Goal: Transaction & Acquisition: Purchase product/service

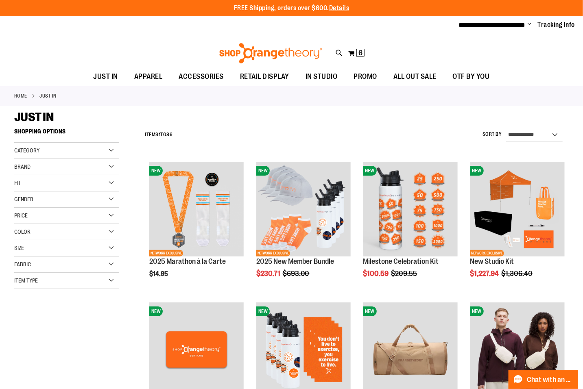
click at [531, 23] on span "Change" at bounding box center [530, 25] width 4 height 8
click at [352, 52] on button "My Cart 6 6 items" at bounding box center [356, 53] width 17 height 13
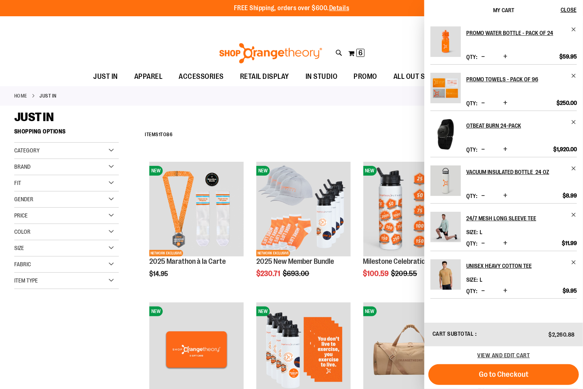
click at [483, 291] on span "Decrease product quantity" at bounding box center [483, 291] width 4 height 8
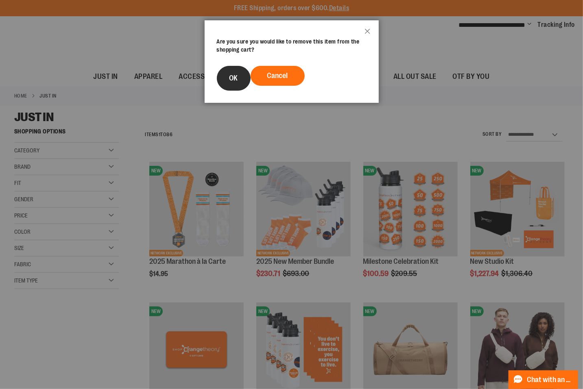
click at [238, 82] on span "OK" at bounding box center [233, 78] width 9 height 8
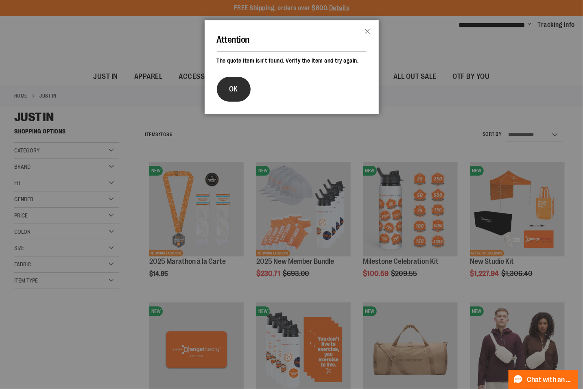
click at [238, 93] on span "OK" at bounding box center [233, 89] width 9 height 8
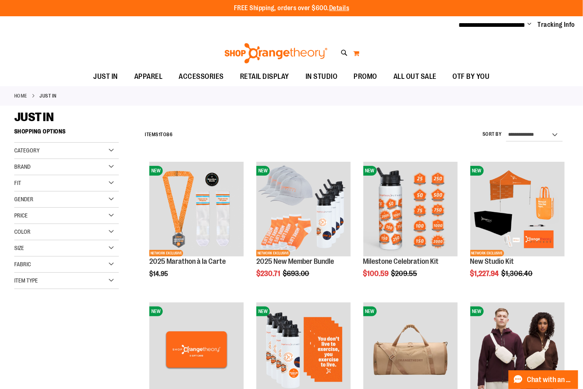
click at [358, 56] on button "My Cart 0" at bounding box center [356, 53] width 7 height 13
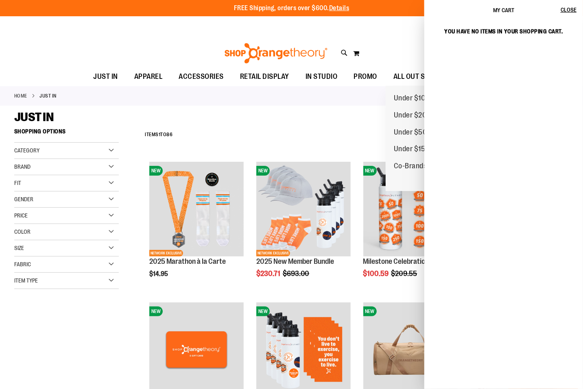
click at [353, 39] on div "Toggle Nav Search Popular Suggestions Advanced Search" at bounding box center [291, 51] width 583 height 33
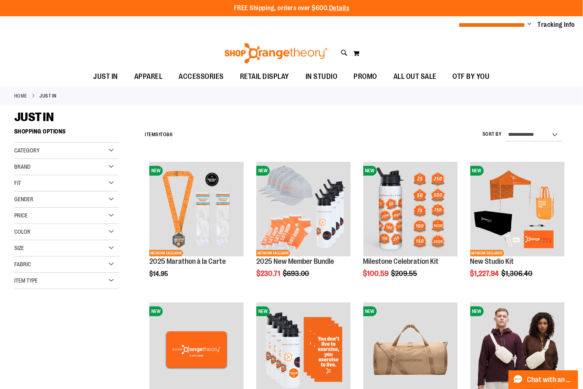
click at [525, 24] on span "**********" at bounding box center [492, 25] width 67 height 6
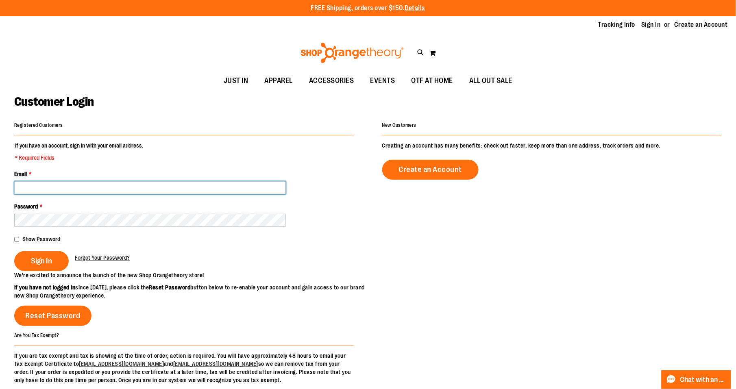
type input "**********"
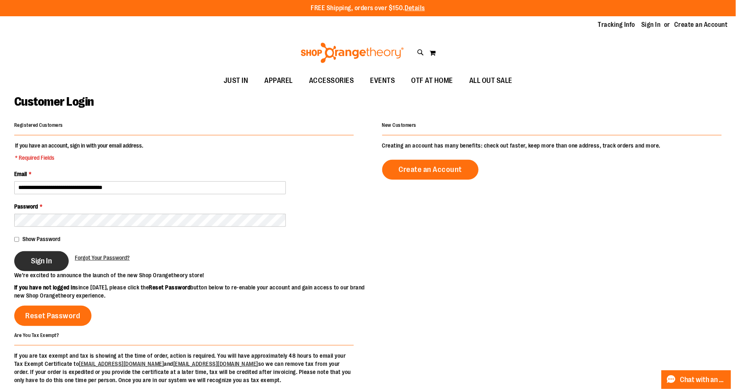
click at [39, 264] on span "Sign In" at bounding box center [41, 261] width 21 height 9
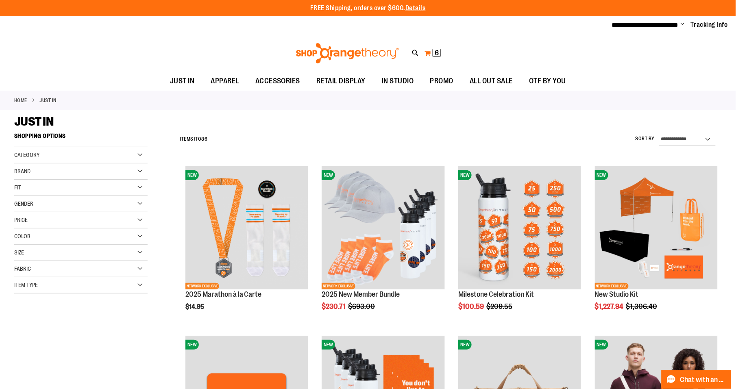
click at [433, 51] on span "6 6 items" at bounding box center [437, 53] width 8 height 8
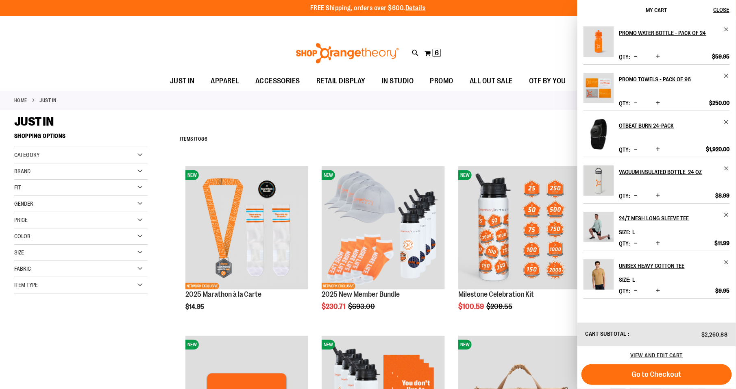
click at [637, 291] on span "Decrease product quantity" at bounding box center [637, 291] width 4 height 8
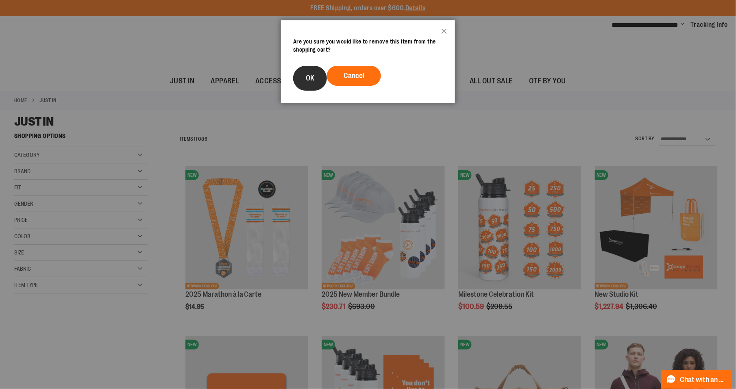
click at [308, 80] on button "OK" at bounding box center [310, 78] width 34 height 25
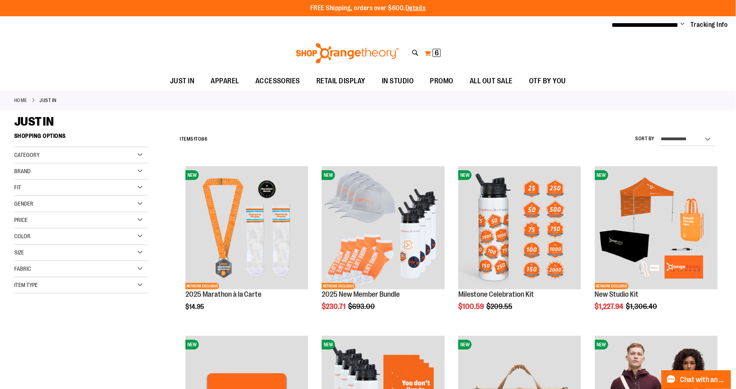
click at [435, 54] on span "6" at bounding box center [437, 53] width 4 height 8
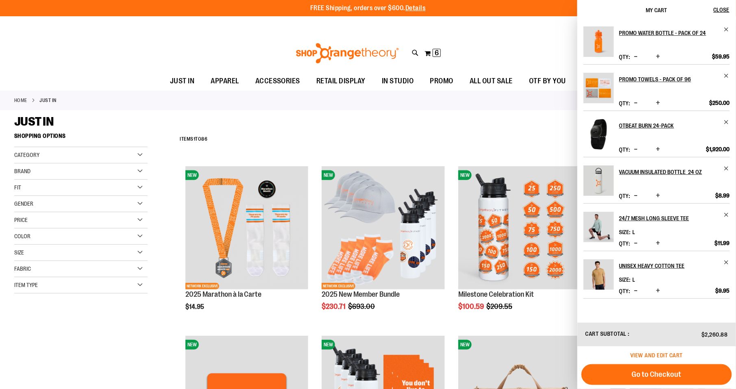
click at [664, 357] on span "View and edit cart" at bounding box center [657, 355] width 52 height 7
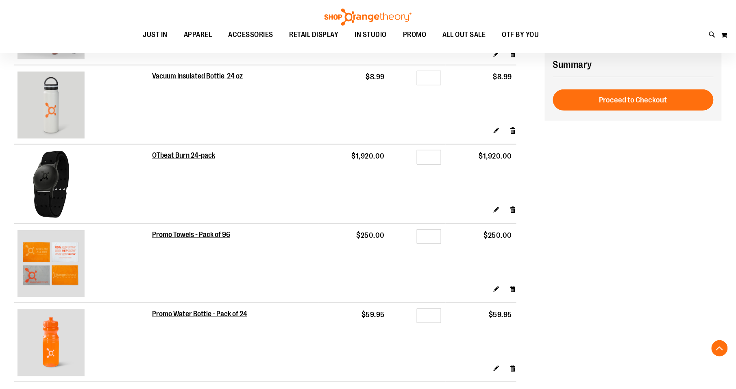
scroll to position [158, 0]
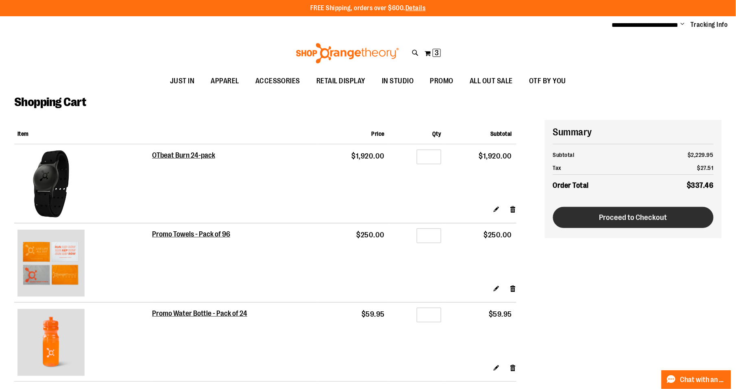
click at [671, 218] on button "Proceed to Checkout" at bounding box center [633, 217] width 161 height 21
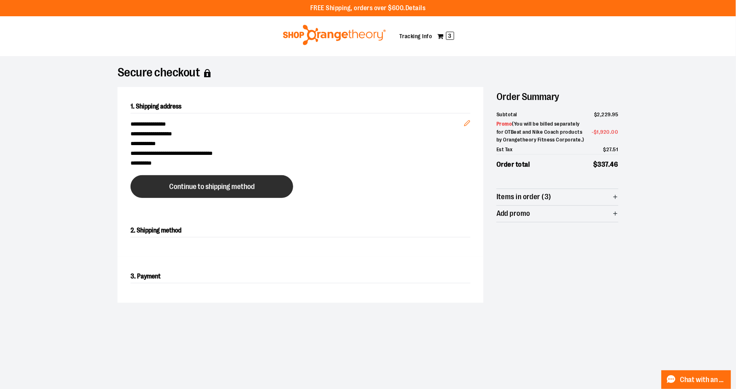
click at [222, 191] on span "Continue to shipping method" at bounding box center [211, 187] width 85 height 8
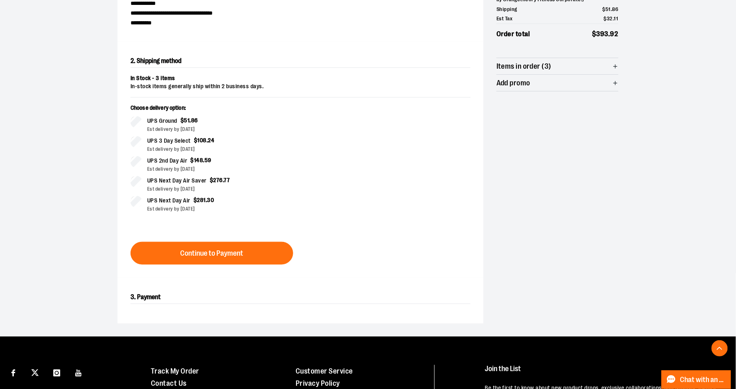
scroll to position [152, 0]
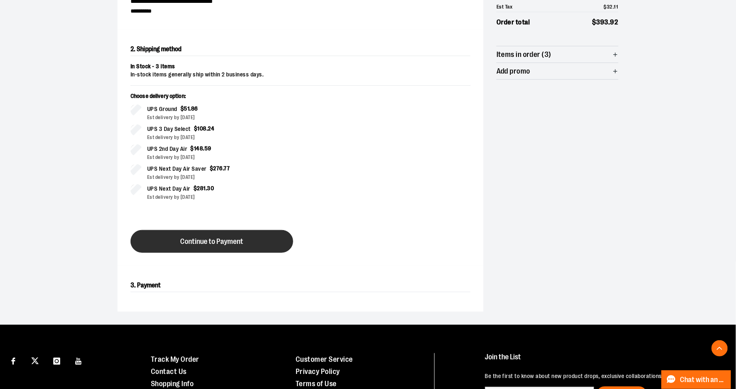
click at [227, 246] on span "Continue to Payment" at bounding box center [212, 242] width 63 height 8
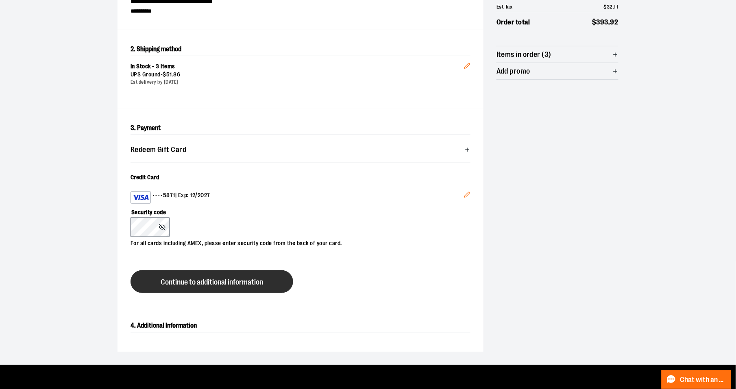
click at [186, 293] on button "Continue to additional information" at bounding box center [212, 282] width 163 height 23
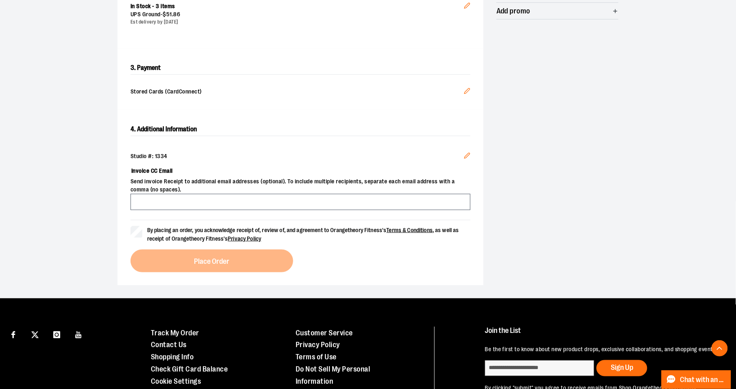
scroll to position [223, 0]
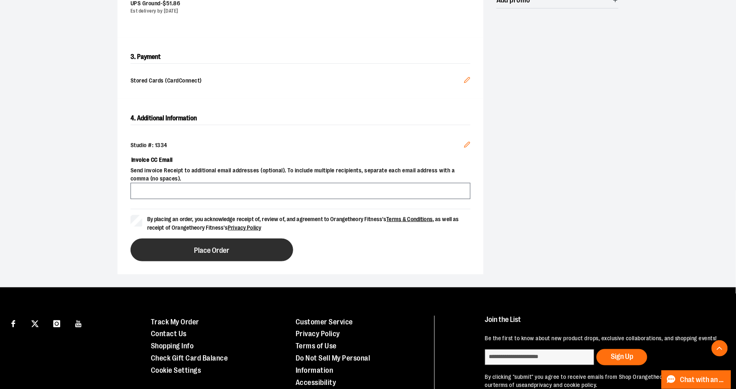
click at [225, 255] on span "Place Order" at bounding box center [211, 251] width 35 height 8
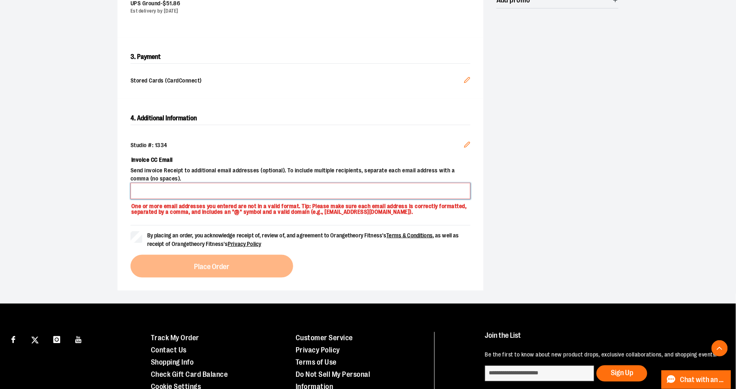
click at [181, 199] on input "Invoice CC Email" at bounding box center [301, 191] width 340 height 16
click at [271, 150] on div "Studio #: 1334" at bounding box center [301, 146] width 340 height 8
click at [281, 199] on input "Invoice CC Email" at bounding box center [301, 191] width 340 height 16
type input "**********"
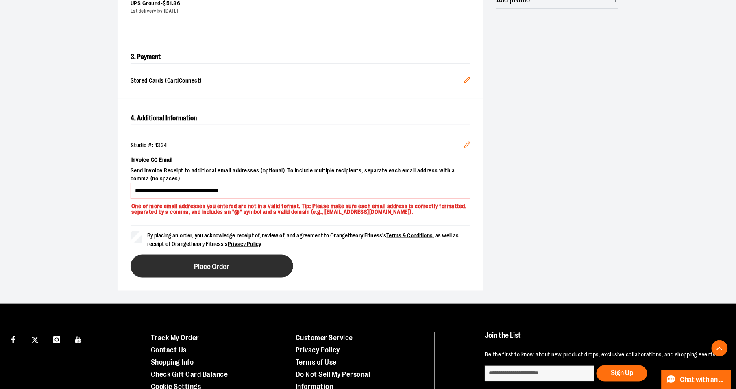
click at [215, 278] on button "Place Order" at bounding box center [212, 266] width 163 height 23
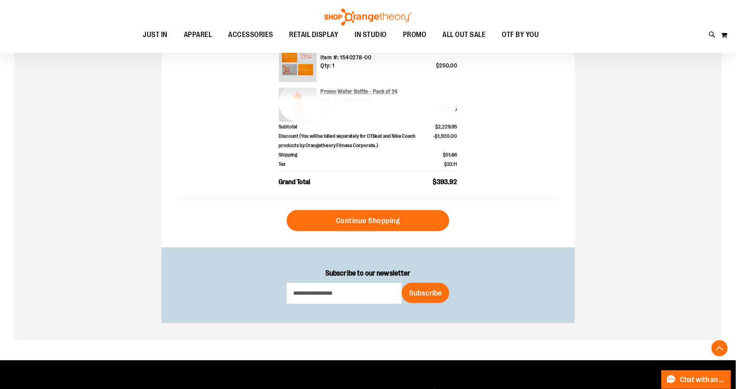
scroll to position [298, 0]
